Goal: Information Seeking & Learning: Learn about a topic

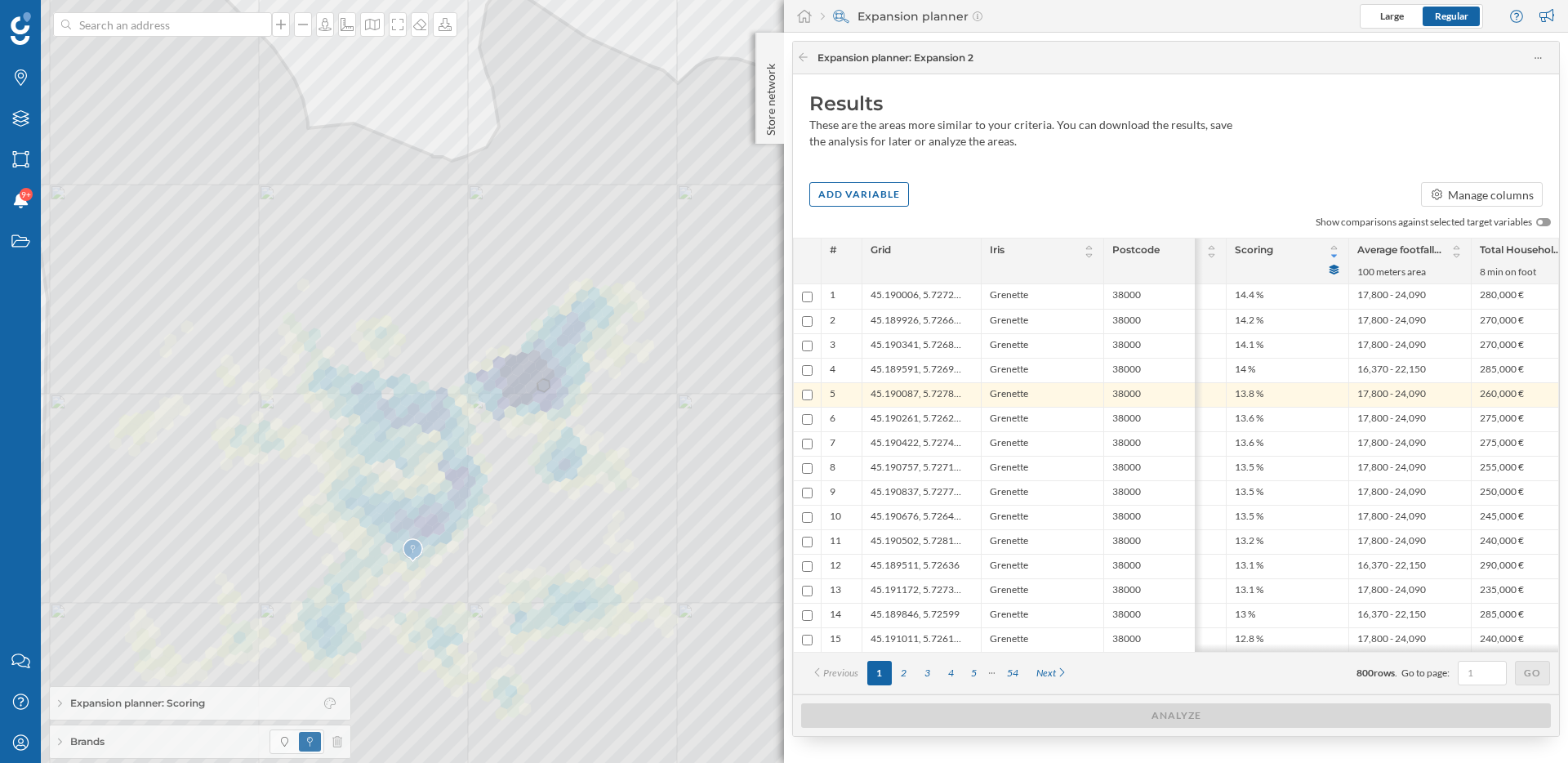
scroll to position [0, 401]
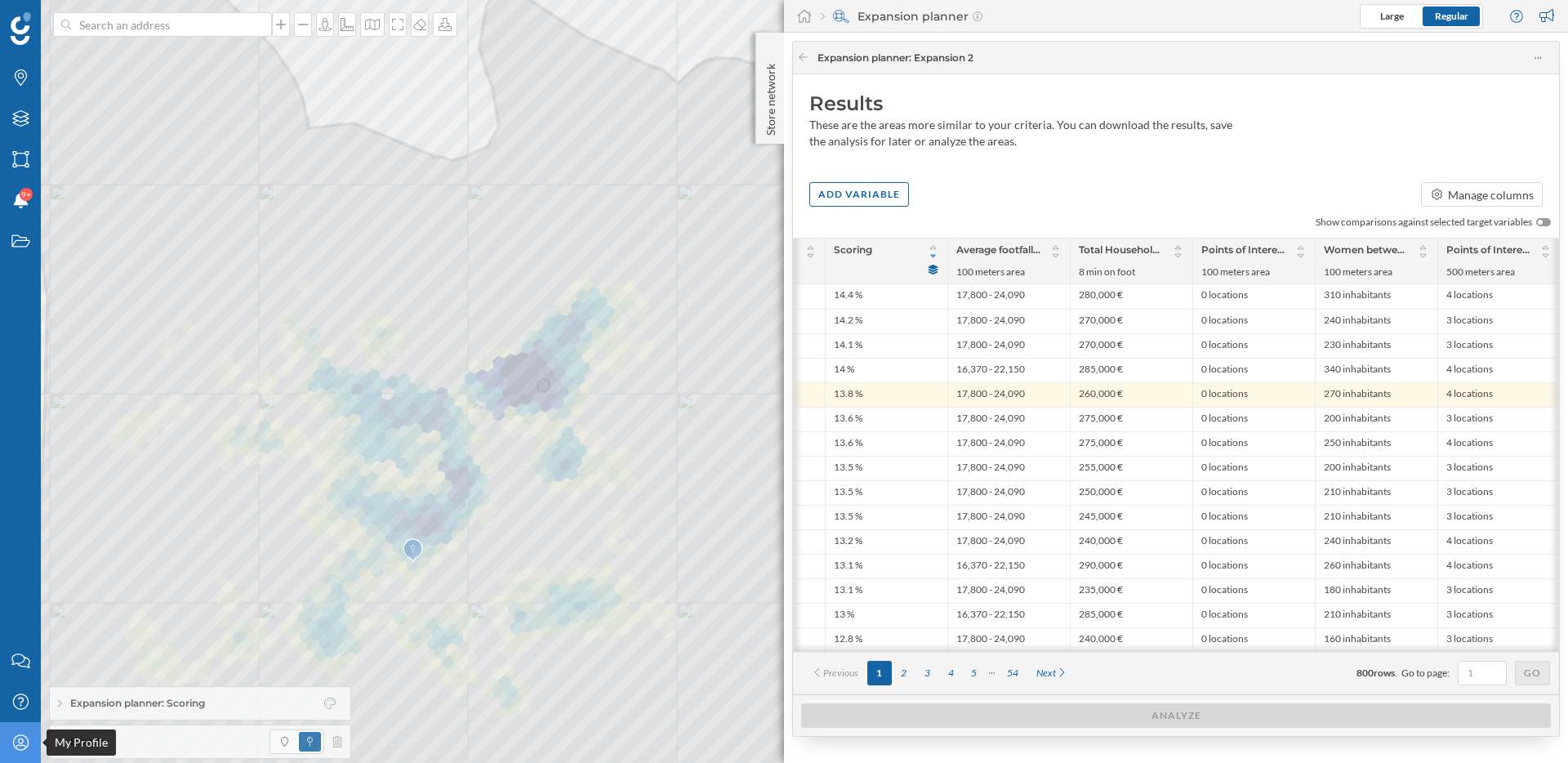
click at [18, 738] on icon "My Profile" at bounding box center [20, 743] width 20 height 17
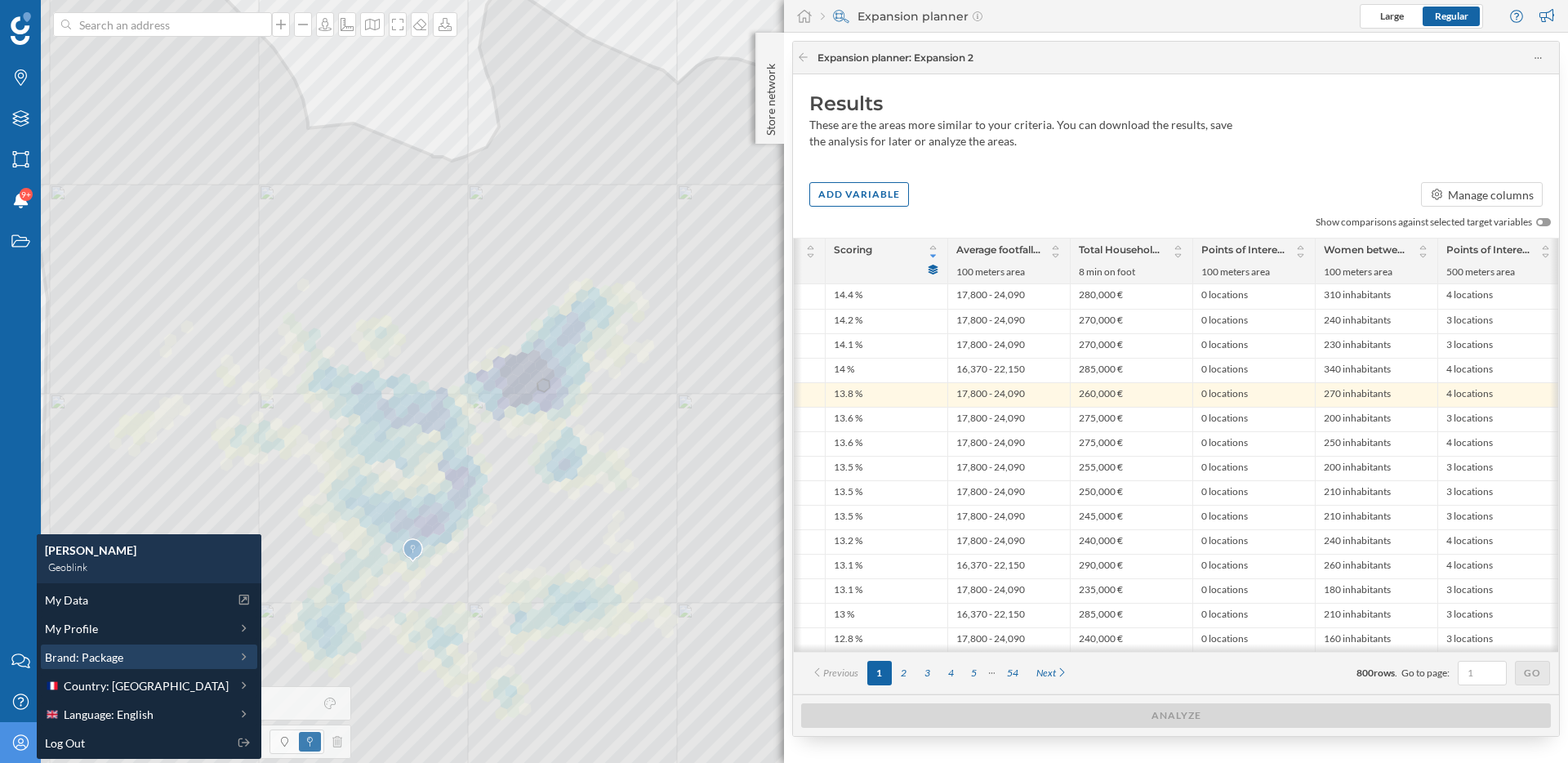
click at [103, 655] on span "Brand: Package" at bounding box center [83, 657] width 79 height 18
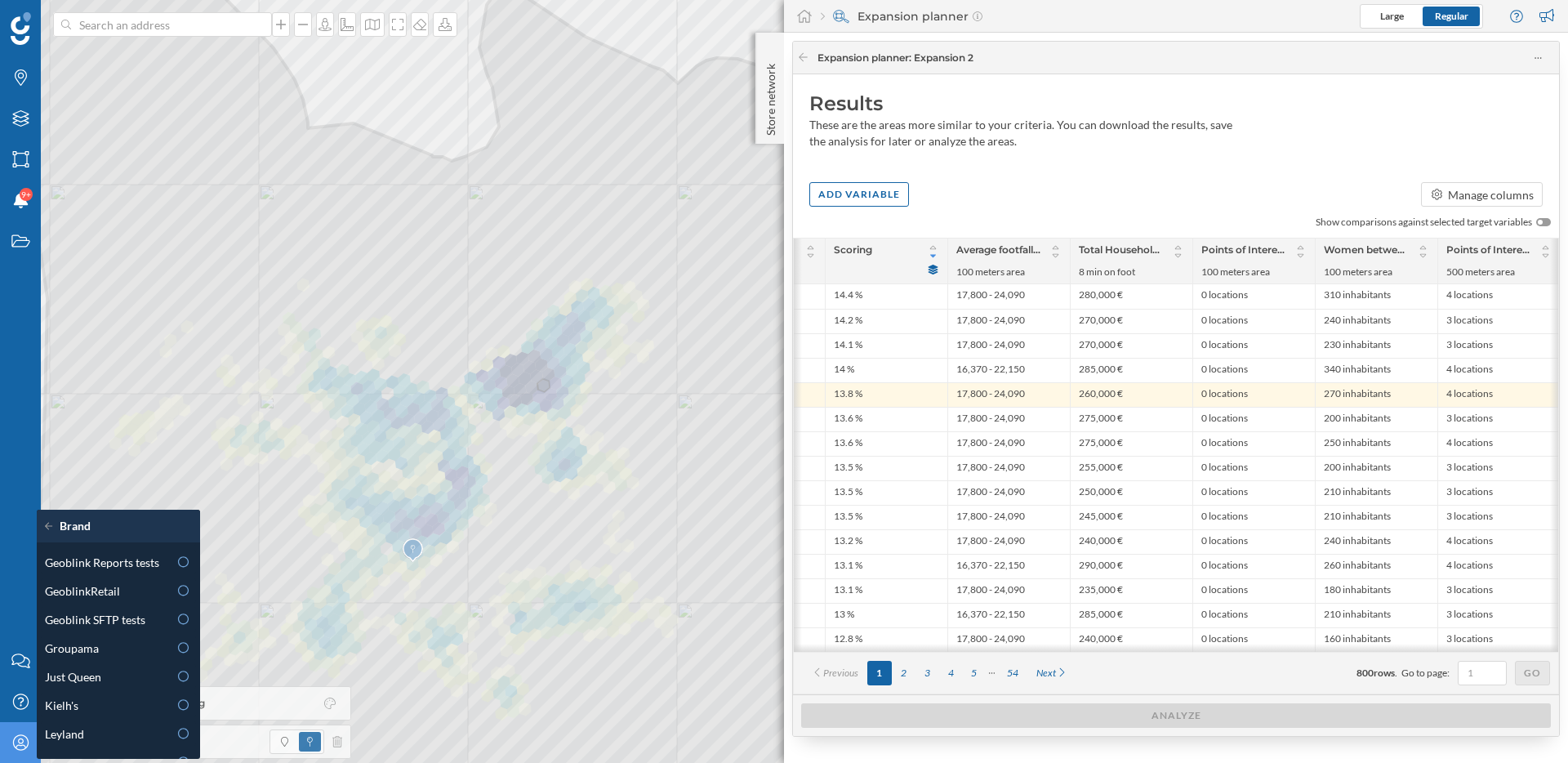
scroll to position [540, 0]
click at [105, 697] on div "Kielh's" at bounding box center [106, 705] width 123 height 18
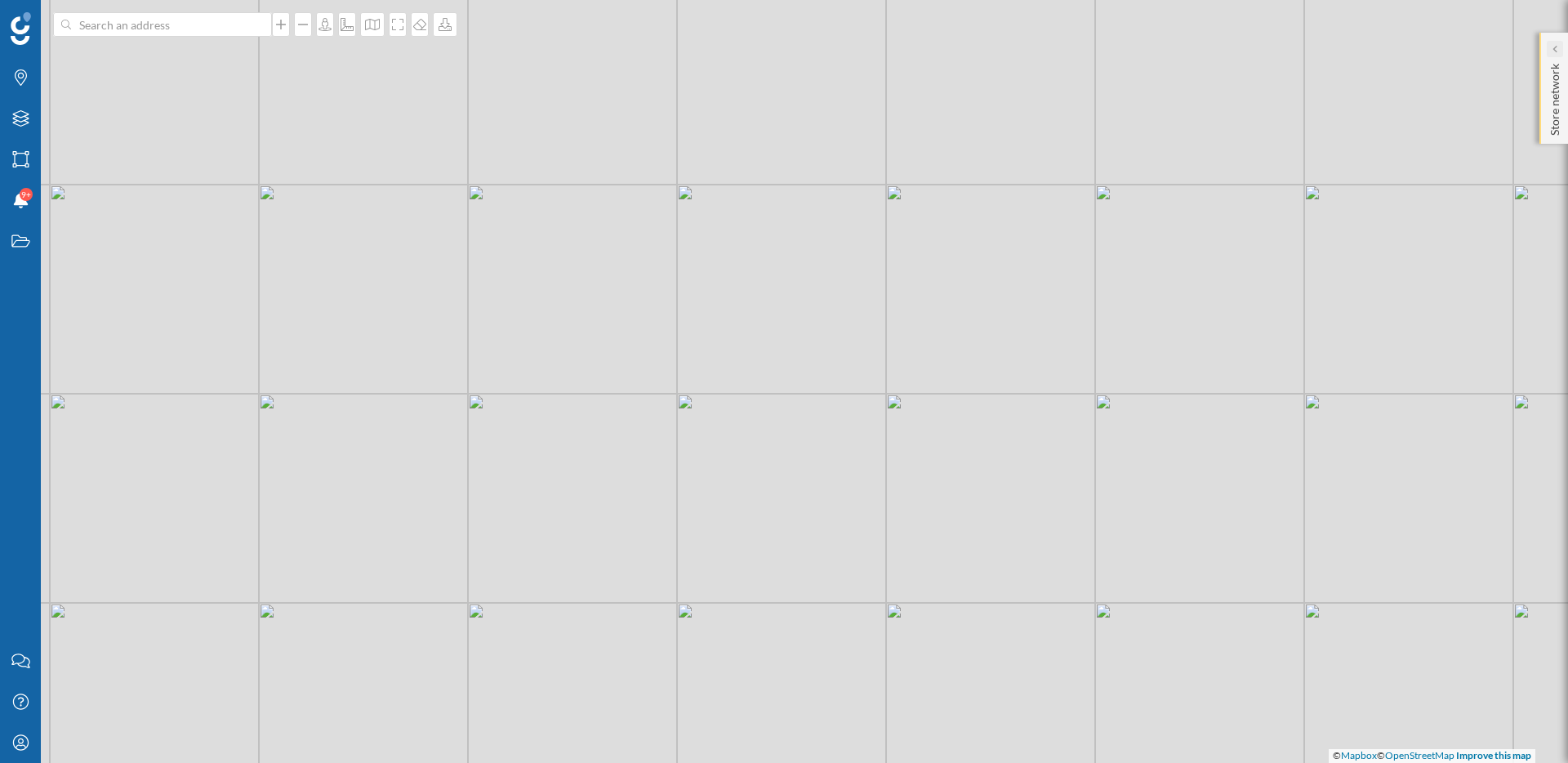
click at [1562, 52] on div at bounding box center [1555, 49] width 17 height 17
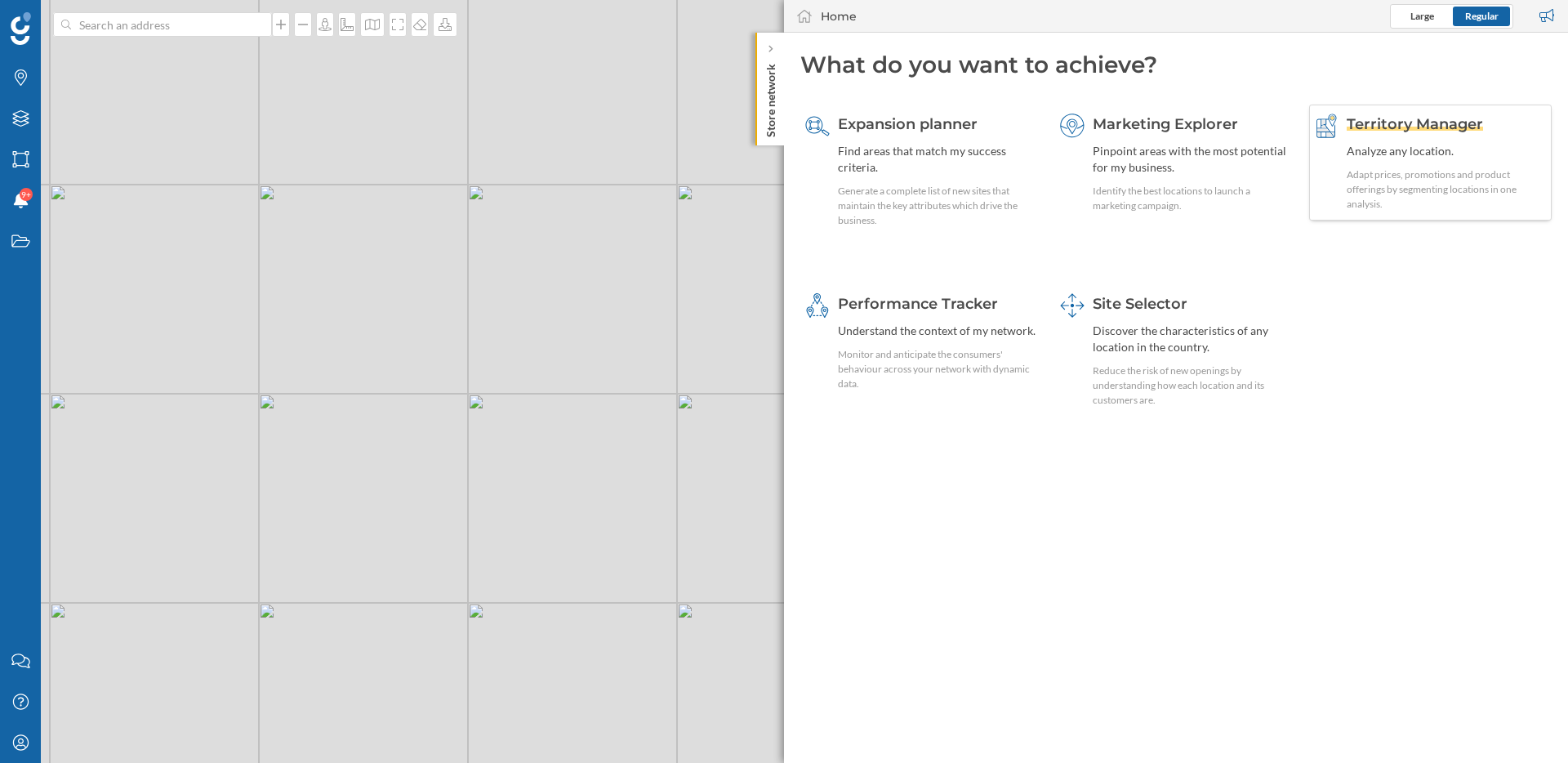
click at [1403, 147] on div "Analyze any location." at bounding box center [1447, 151] width 200 height 17
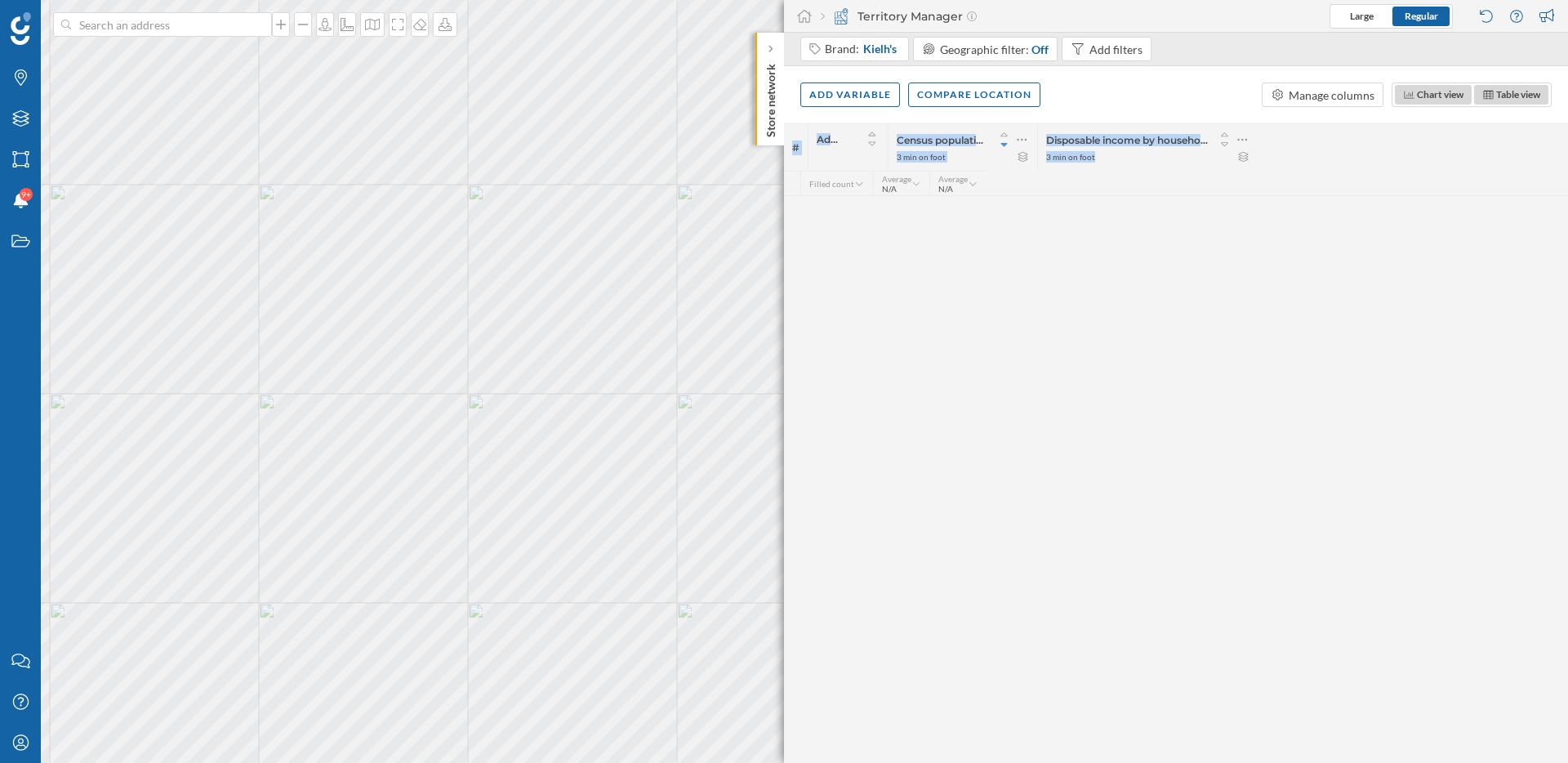
drag, startPoint x: 1085, startPoint y: 107, endPoint x: 1196, endPoint y: 326, distance: 245.5
click at [1196, 326] on div "Brand: Kielh's Geographic filter: Off Add filters Add variable Compare location…" at bounding box center [1176, 398] width 784 height 731
click at [1196, 326] on div "# Address Census population 3 min on foot Disposable income by household 3 min …" at bounding box center [1176, 443] width 784 height 640
click at [882, 52] on span "Kielh's" at bounding box center [879, 49] width 33 height 17
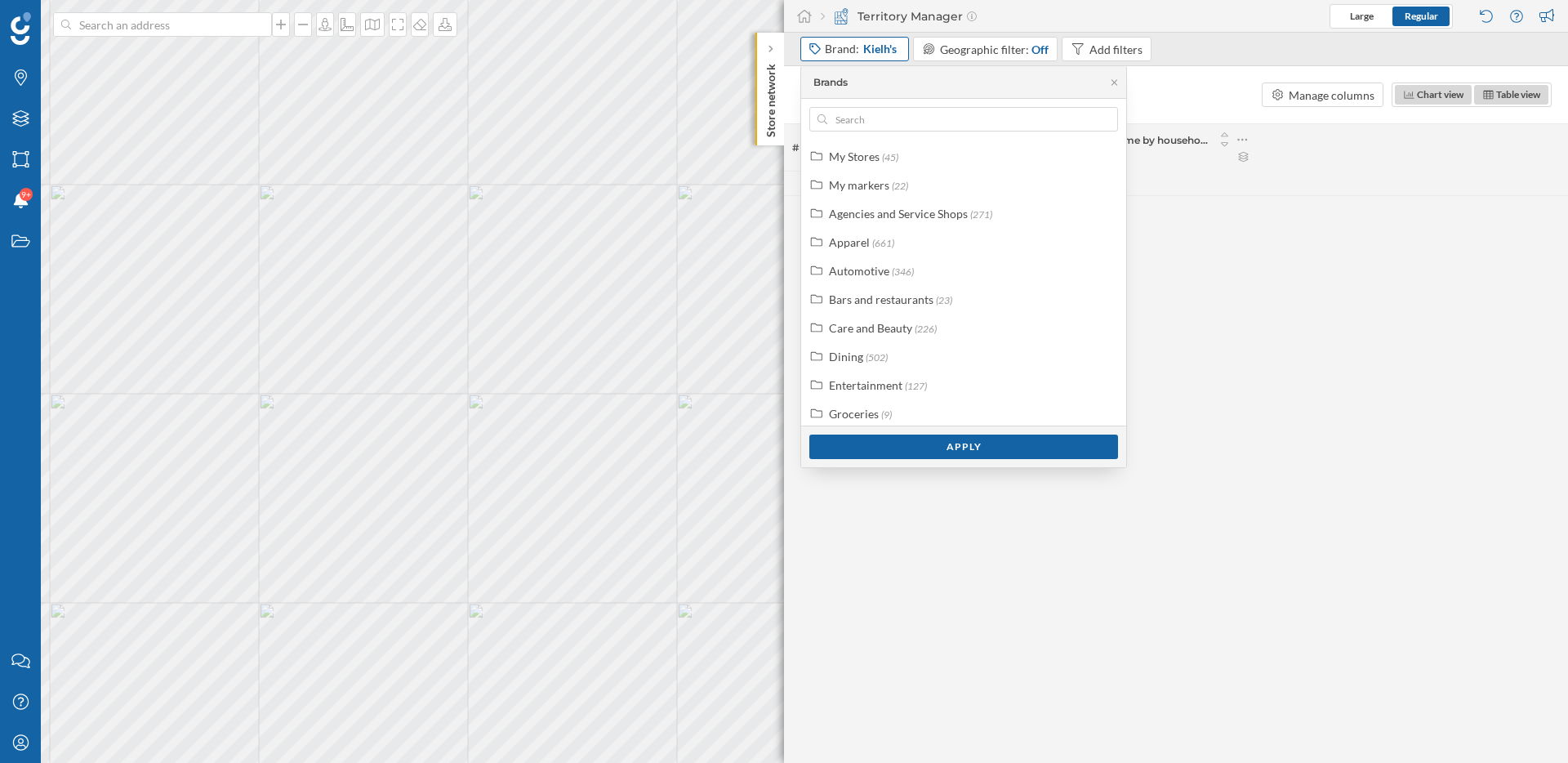
click at [882, 52] on span "Kielh's" at bounding box center [879, 49] width 33 height 17
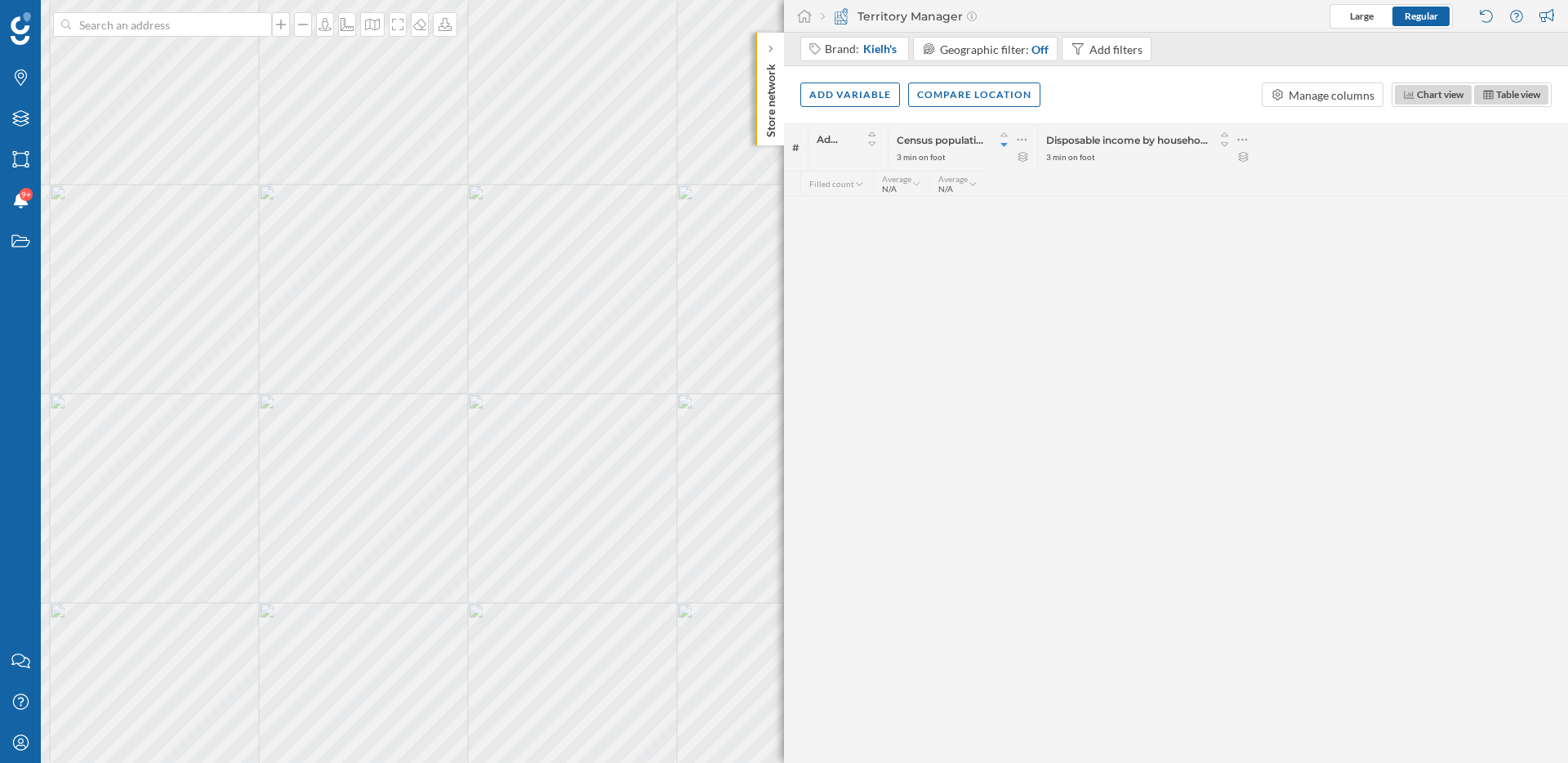
click at [929, 627] on div "# Address Census population 3 min on foot Disposable income by household 3 min …" at bounding box center [1176, 443] width 784 height 640
click at [984, 577] on div "# Address Census population 3 min on foot Disposable income by household 3 min …" at bounding box center [1176, 443] width 784 height 640
